Goal: Transaction & Acquisition: Purchase product/service

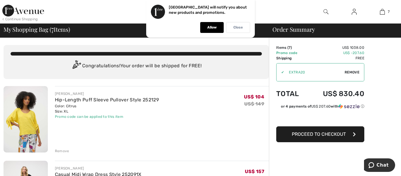
click at [242, 28] on p "Close" at bounding box center [237, 27] width 9 height 4
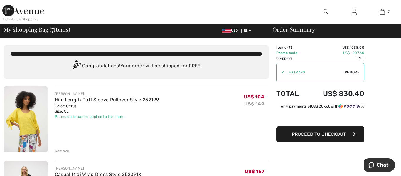
click at [305, 137] on button "Proceed to Checkout" at bounding box center [320, 134] width 88 height 16
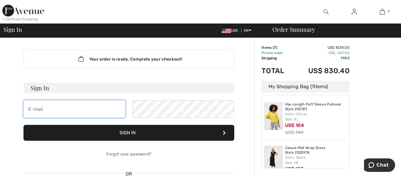
click at [78, 106] on input "email" at bounding box center [74, 109] width 102 height 18
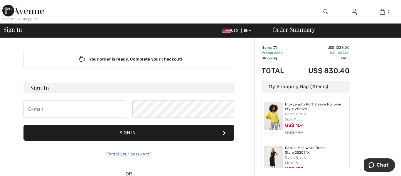
click at [137, 154] on link "Forgot your password?" at bounding box center [128, 153] width 45 height 5
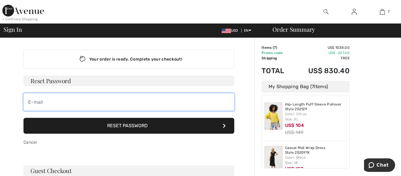
click at [131, 103] on input "email" at bounding box center [128, 102] width 211 height 18
type input "edmundsonj@capetigers.com"
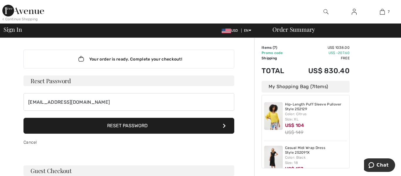
click at [101, 128] on button "Reset Password" at bounding box center [128, 126] width 211 height 16
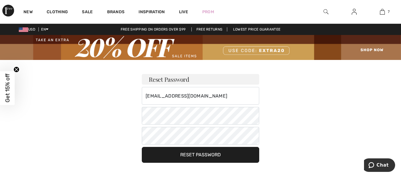
click at [176, 155] on button "Reset Password" at bounding box center [200, 155] width 117 height 16
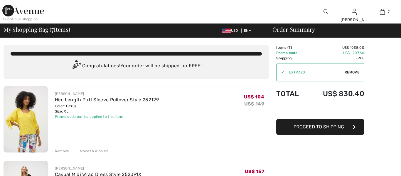
checkbox input "true"
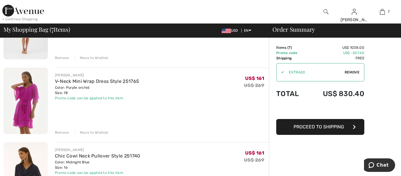
scroll to position [312, 0]
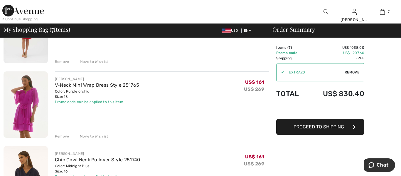
click at [306, 129] on button "Proceed to Shipping" at bounding box center [320, 127] width 88 height 16
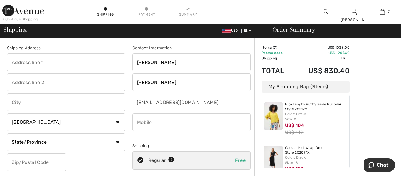
click at [52, 60] on input "text" at bounding box center [66, 62] width 118 height 18
type input "[STREET_ADDRESS]"
type input "Cape Girardeau"
select select "US"
select select "MO"
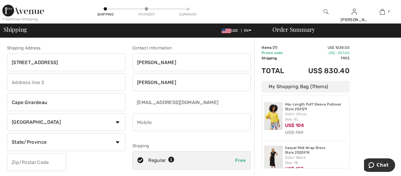
type input "63701-4405"
type input "5735768819"
click at [43, 166] on input "637014405" at bounding box center [36, 162] width 59 height 18
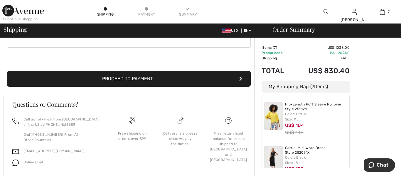
scroll to position [206, 0]
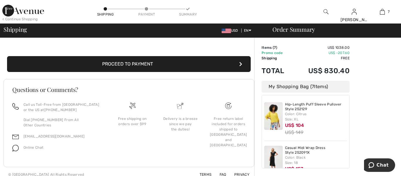
type input "63701"
click at [125, 67] on button "Proceed to Payment" at bounding box center [128, 64] width 243 height 16
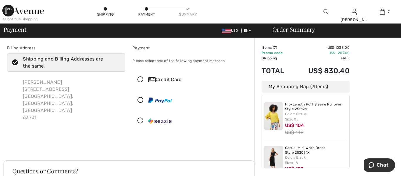
click at [140, 81] on icon at bounding box center [141, 80] width 16 height 6
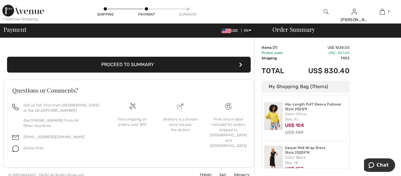
scroll to position [179, 0]
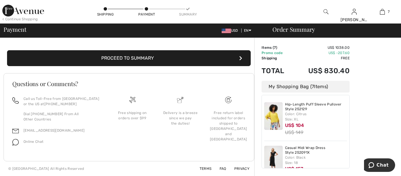
click at [161, 60] on button "Proceed to Summary" at bounding box center [128, 58] width 243 height 16
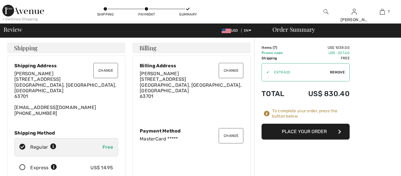
checkbox input "true"
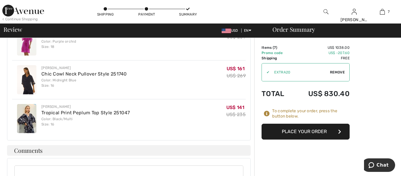
scroll to position [345, 0]
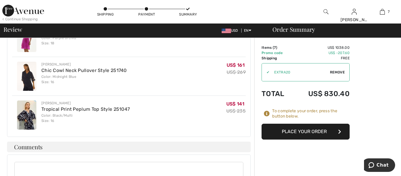
click at [280, 135] on button "Place Your Order" at bounding box center [305, 131] width 88 height 16
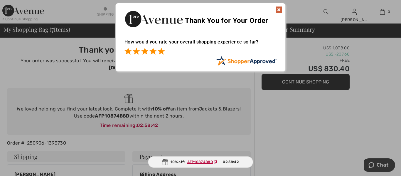
click at [162, 51] on span at bounding box center [160, 51] width 7 height 7
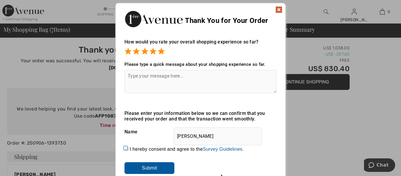
click at [281, 11] on img at bounding box center [278, 9] width 7 height 7
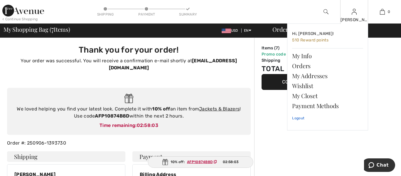
click at [295, 119] on link "Logout" at bounding box center [327, 118] width 71 height 15
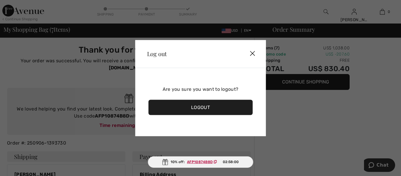
click at [201, 109] on div "Logout" at bounding box center [200, 106] width 104 height 15
